Goal: Find specific page/section: Find specific page/section

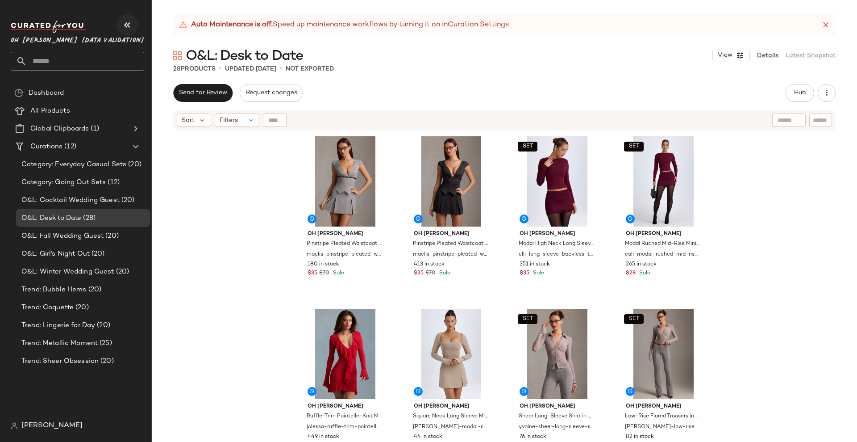
click at [128, 25] on icon "button" at bounding box center [127, 25] width 11 height 11
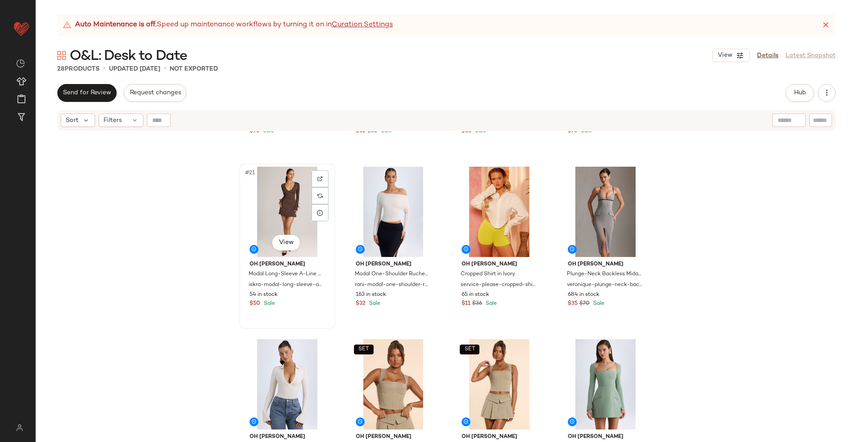
scroll to position [820, 0]
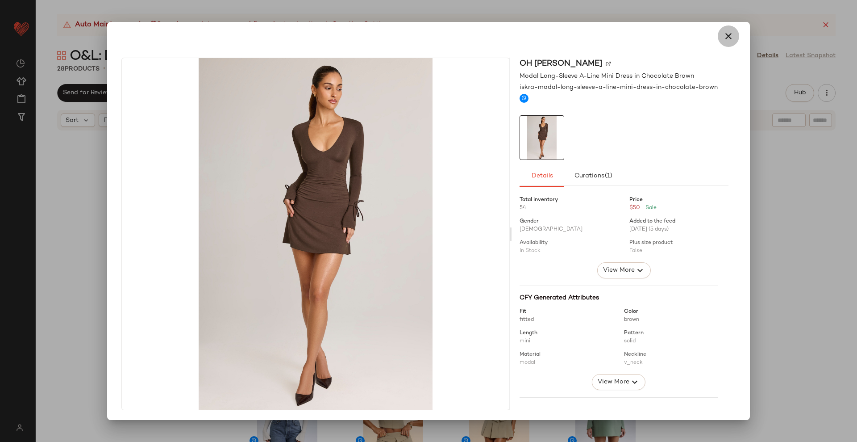
click at [723, 39] on icon "button" at bounding box center [728, 36] width 11 height 11
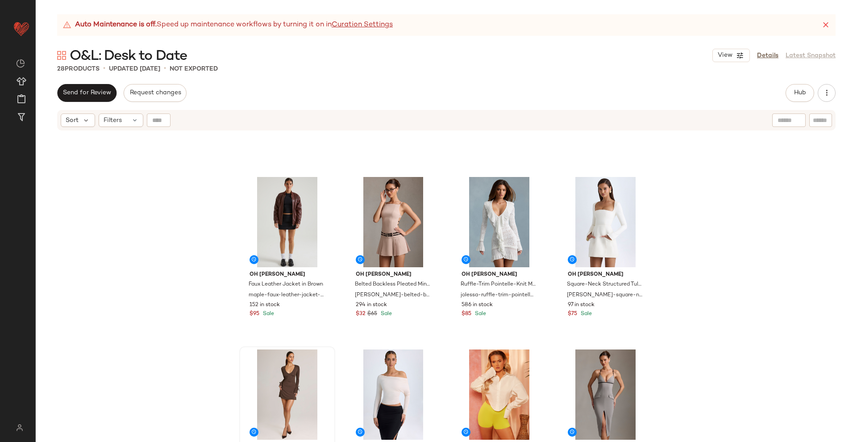
scroll to position [652, 0]
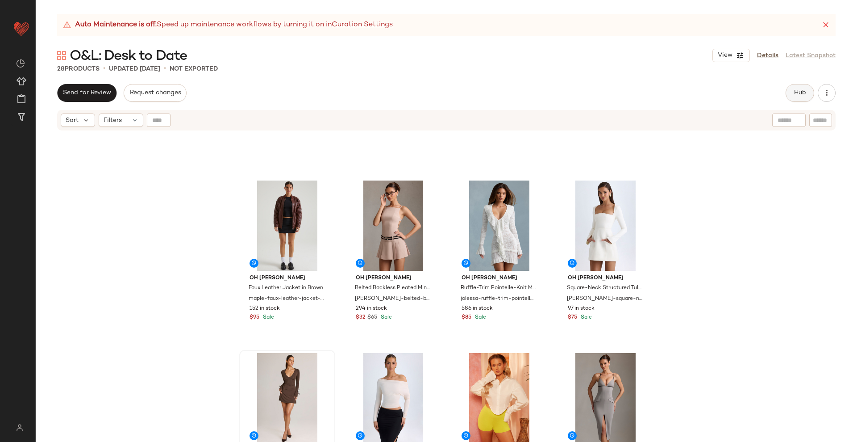
click at [807, 92] on button "Hub" at bounding box center [800, 93] width 29 height 18
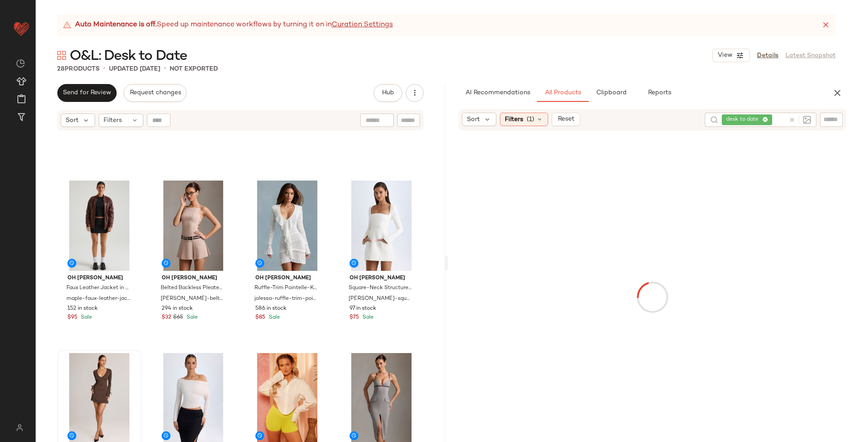
scroll to position [875, 0]
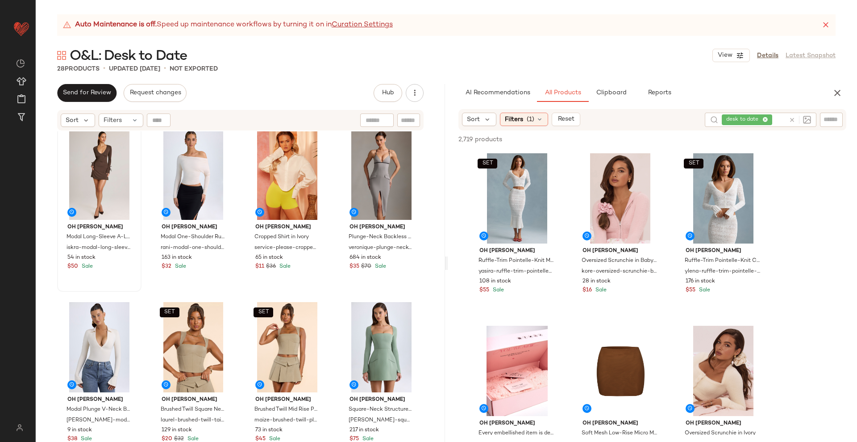
click at [793, 116] on div at bounding box center [800, 120] width 22 height 8
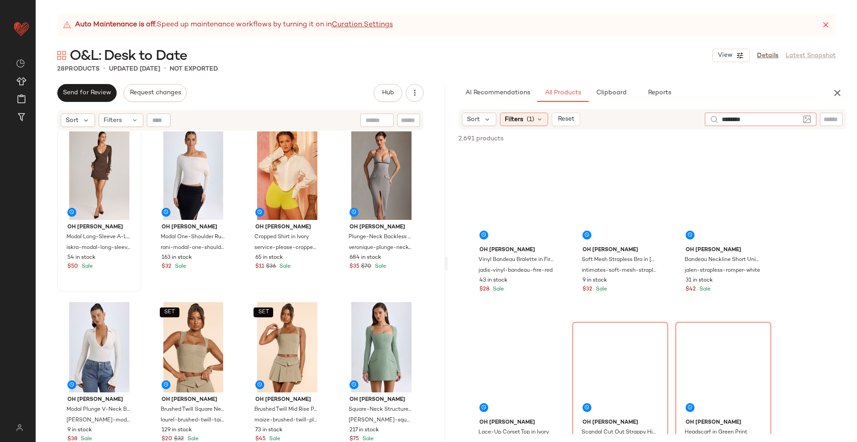
type input "*********"
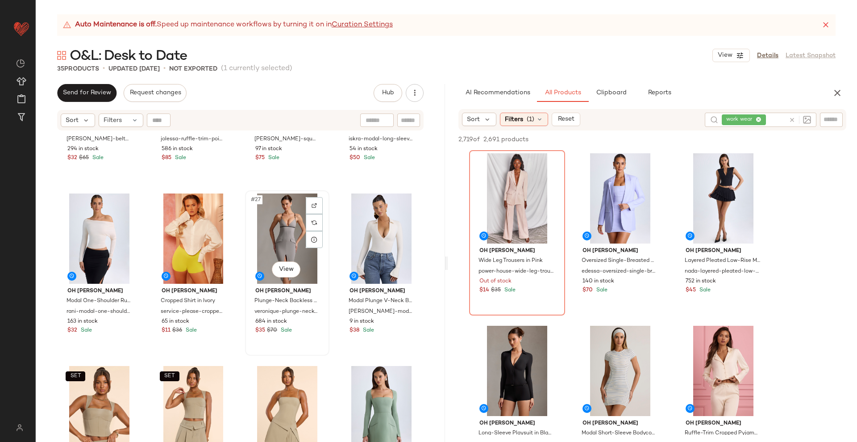
scroll to position [1220, 0]
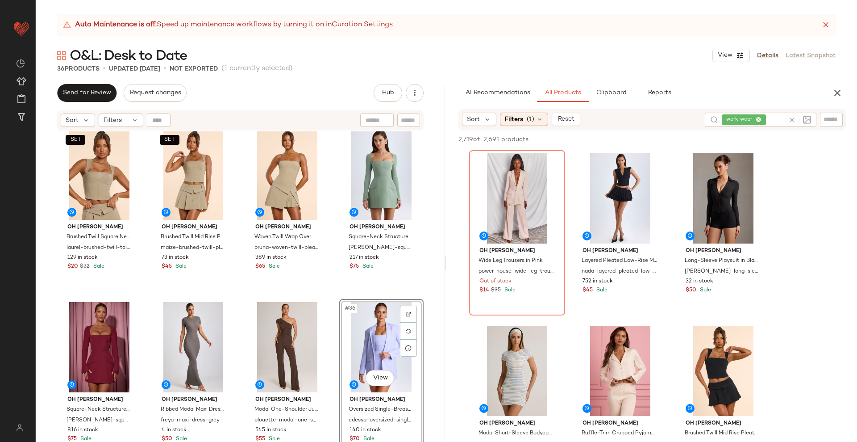
click at [791, 121] on icon at bounding box center [792, 120] width 7 height 7
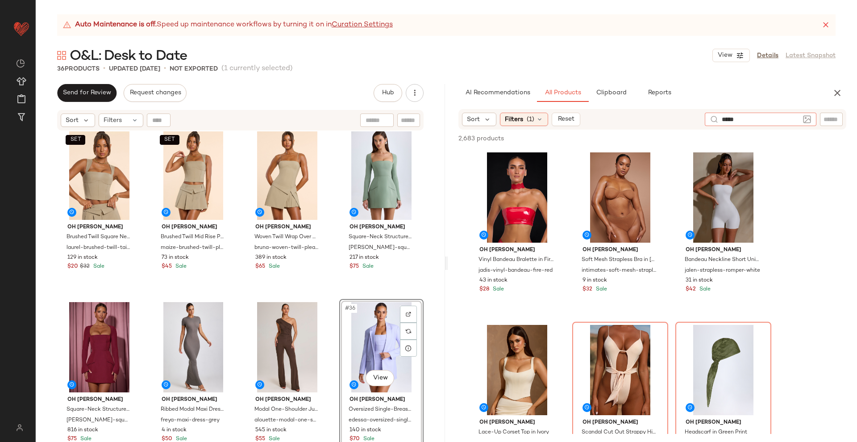
type input "******"
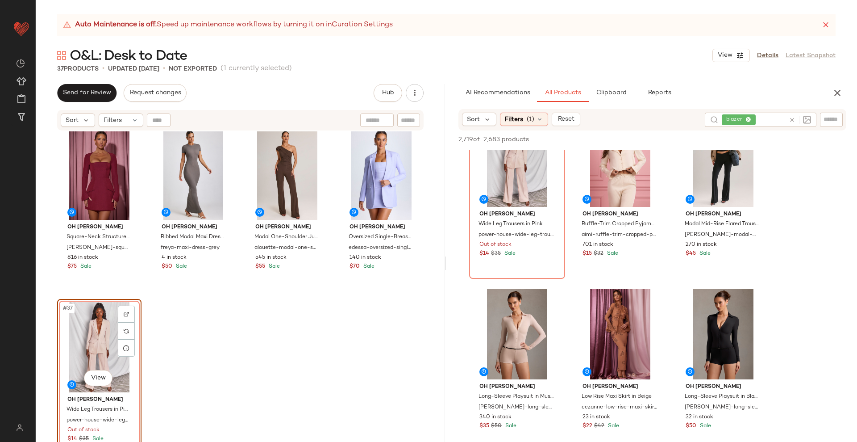
scroll to position [167, 0]
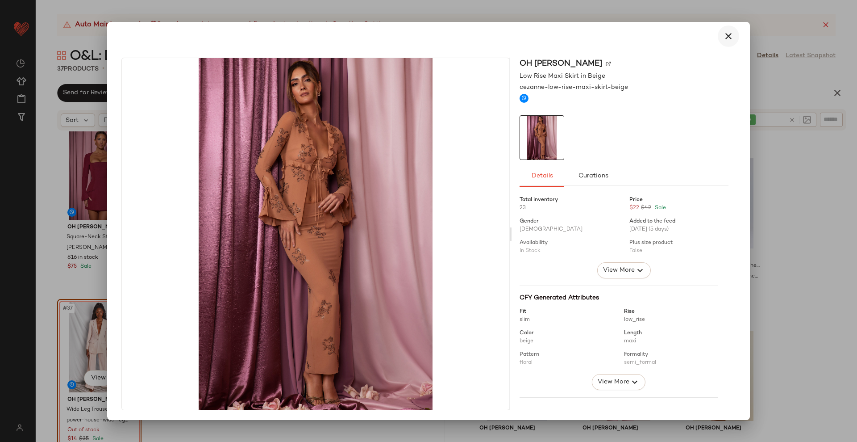
click at [723, 37] on icon "button" at bounding box center [728, 36] width 11 height 11
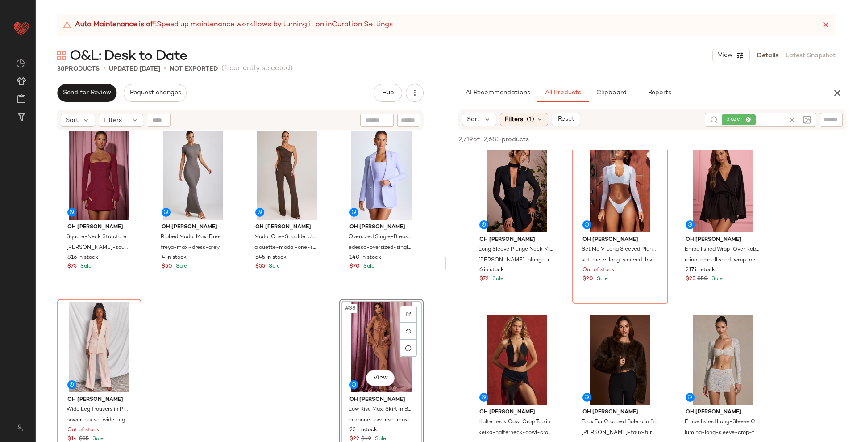
scroll to position [2232, 0]
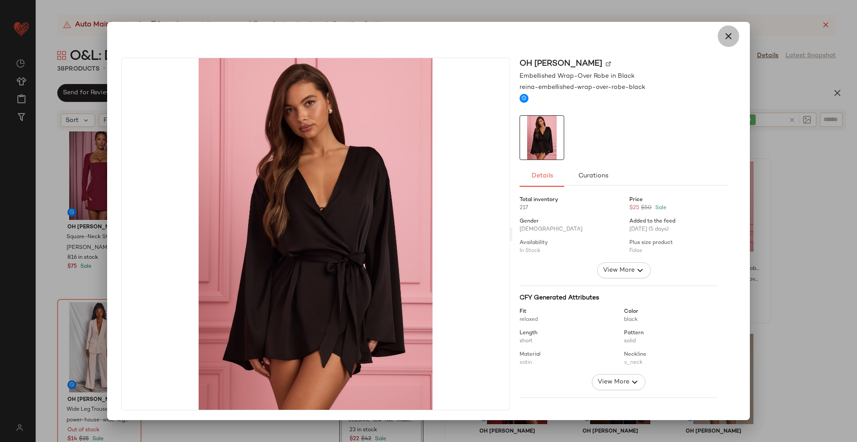
click at [723, 38] on icon "button" at bounding box center [728, 36] width 11 height 11
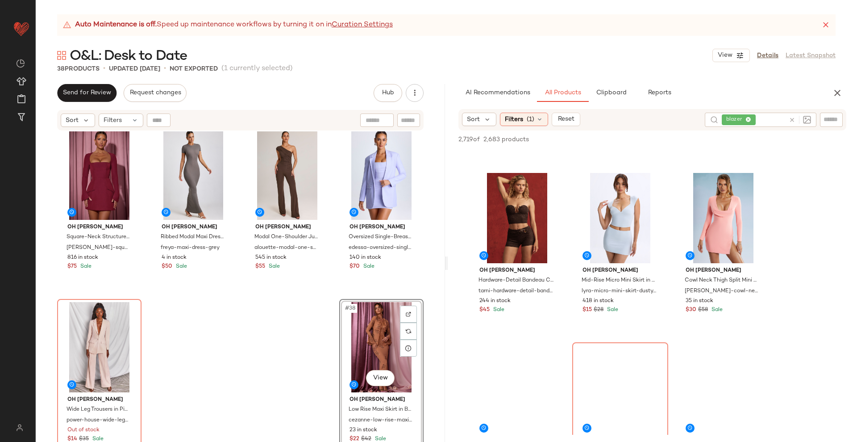
scroll to position [7087, 0]
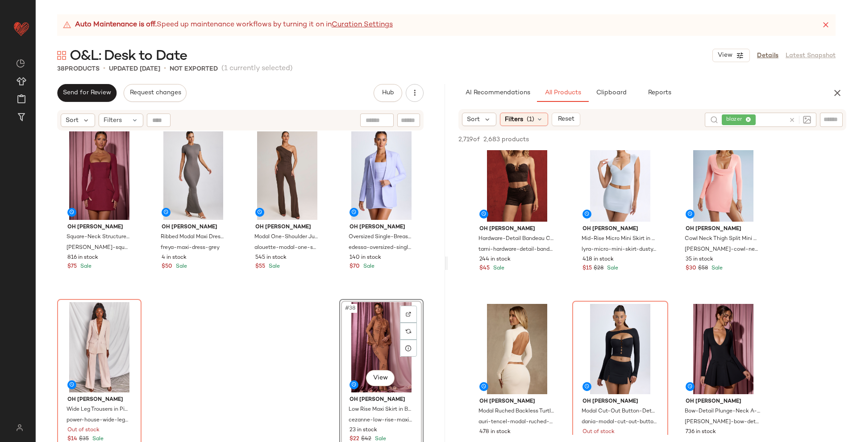
click at [794, 121] on icon at bounding box center [792, 120] width 7 height 7
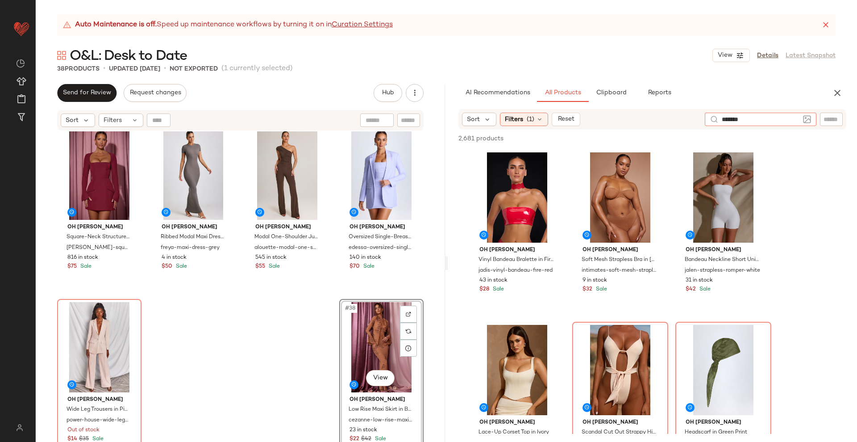
type input "********"
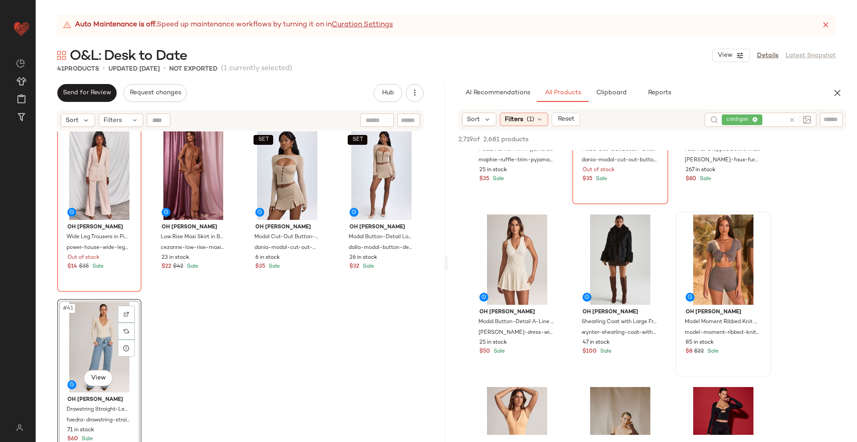
scroll to position [2567, 0]
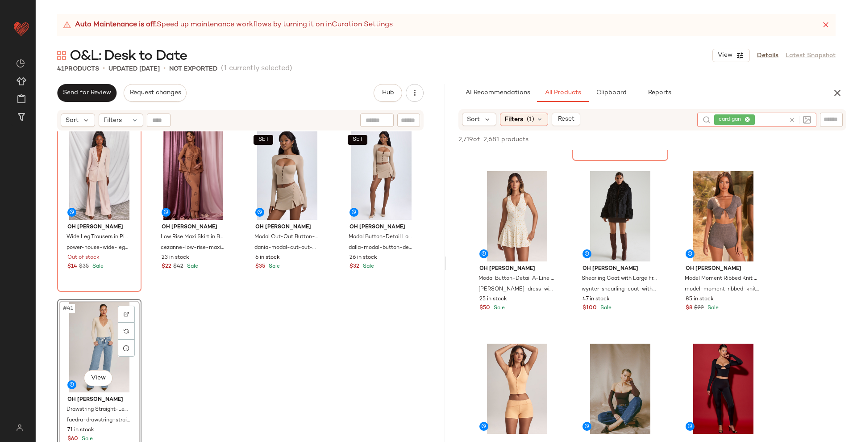
click at [792, 120] on icon at bounding box center [792, 120] width 7 height 7
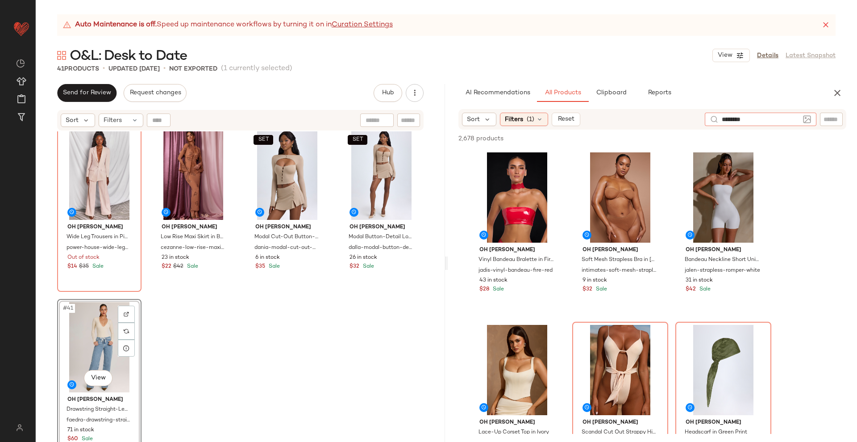
type input "********"
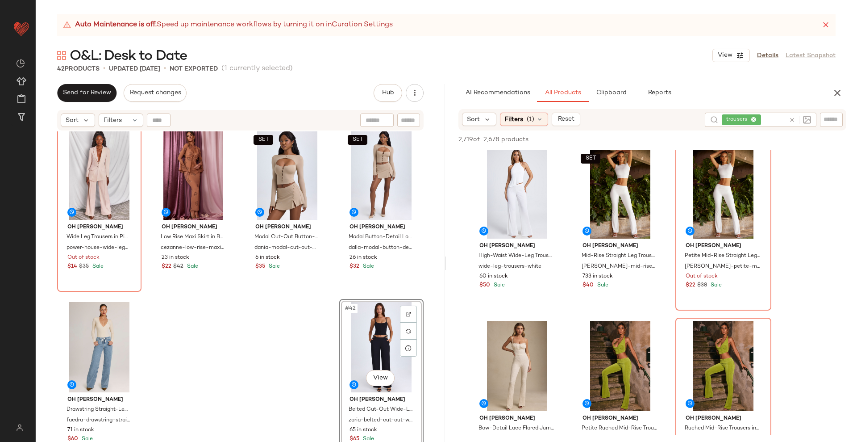
scroll to position [502, 0]
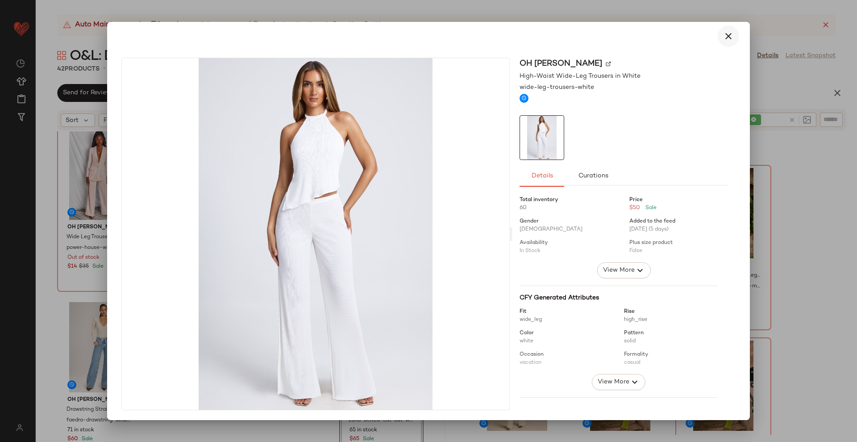
click at [726, 33] on icon "button" at bounding box center [728, 36] width 11 height 11
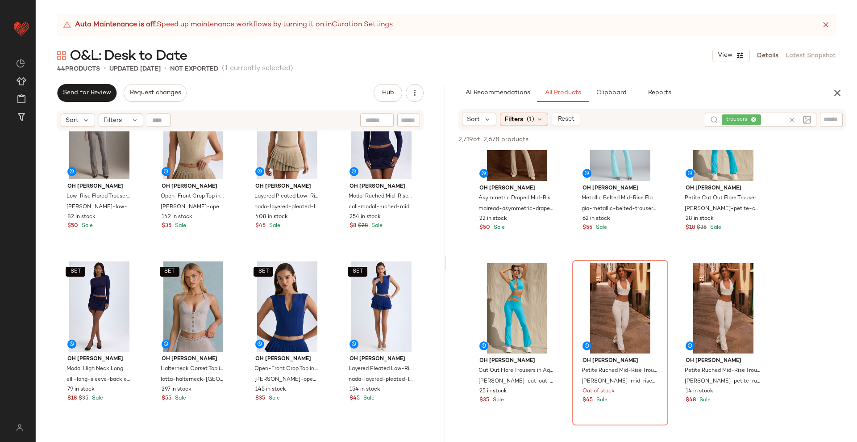
scroll to position [0, 0]
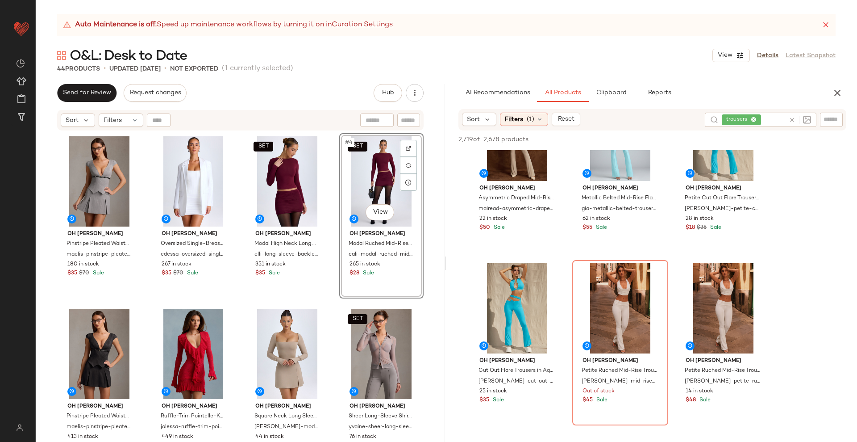
click at [325, 303] on div "Oh [PERSON_NAME] Pleated Waistcoat Mini Dress in Grey maelis-pinstripe-pleated-…" at bounding box center [240, 298] width 367 height 331
